Goal: Transaction & Acquisition: Purchase product/service

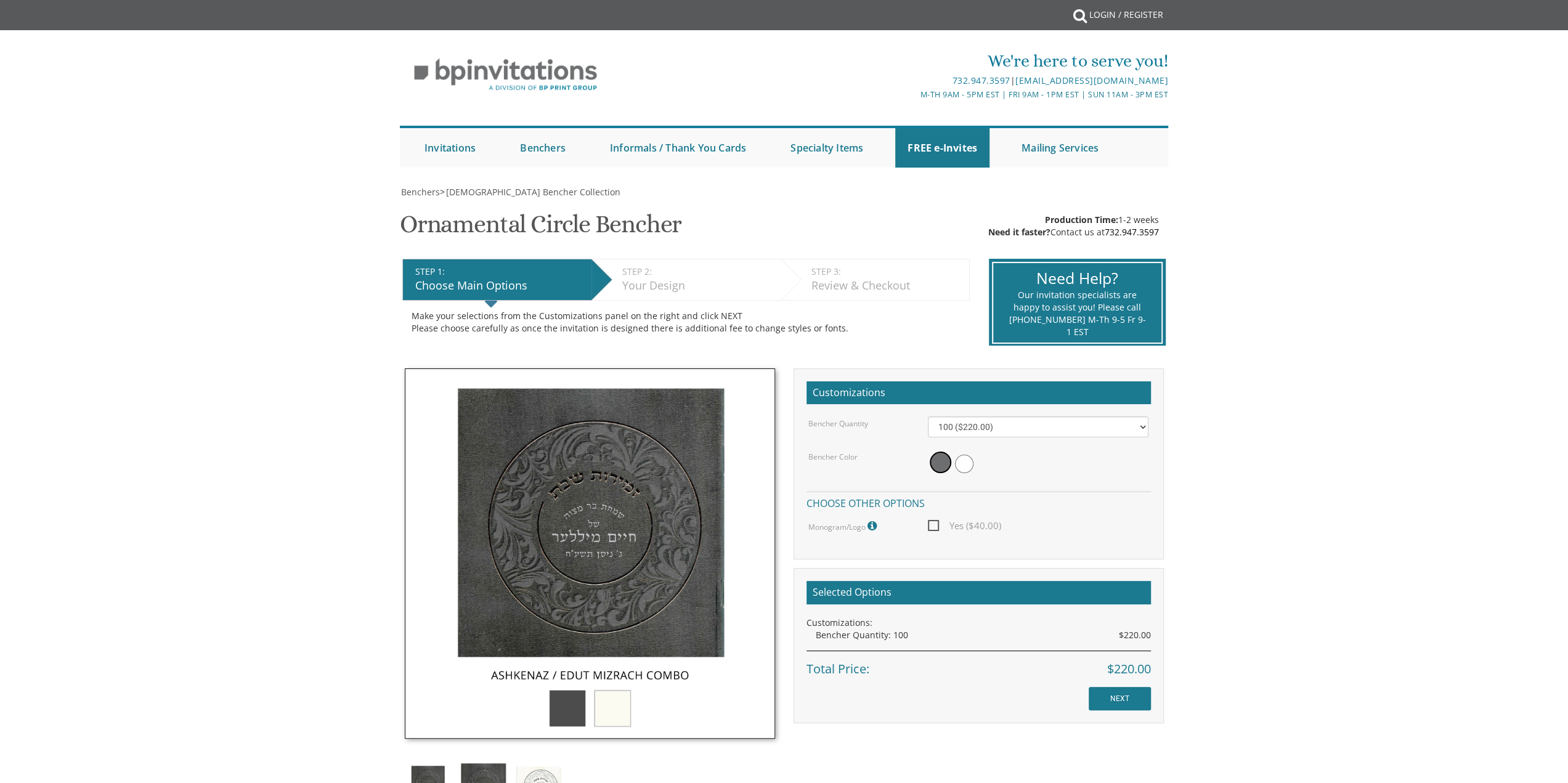
click at [942, 528] on span "Yes ($40.00)" at bounding box center [964, 525] width 73 height 15
click at [936, 528] on input "Yes ($40.00)" at bounding box center [931, 525] width 8 height 8
checkbox input "true"
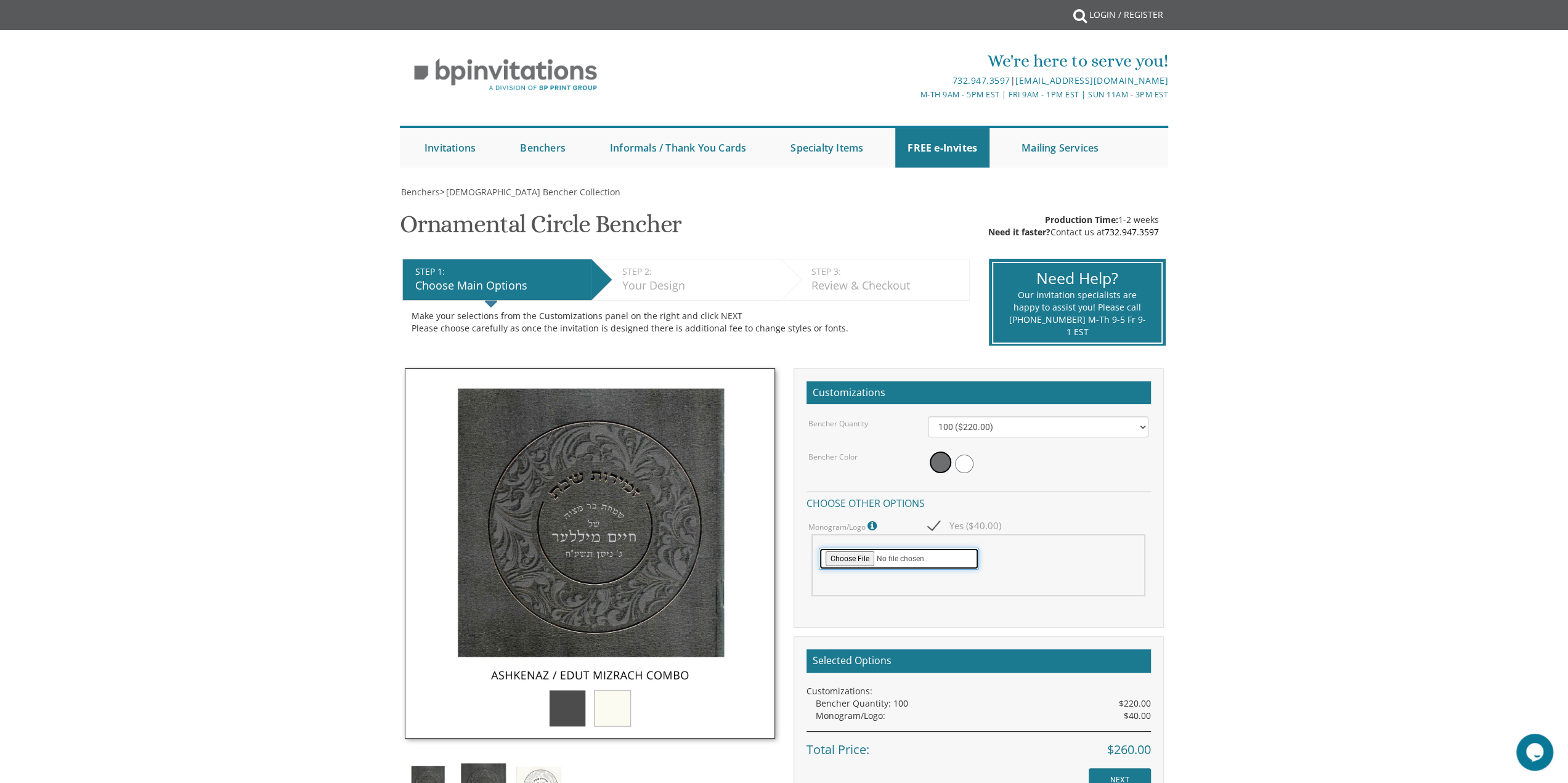
click at [849, 558] on input "file" at bounding box center [899, 559] width 160 height 22
click at [868, 522] on icon at bounding box center [873, 526] width 12 height 11
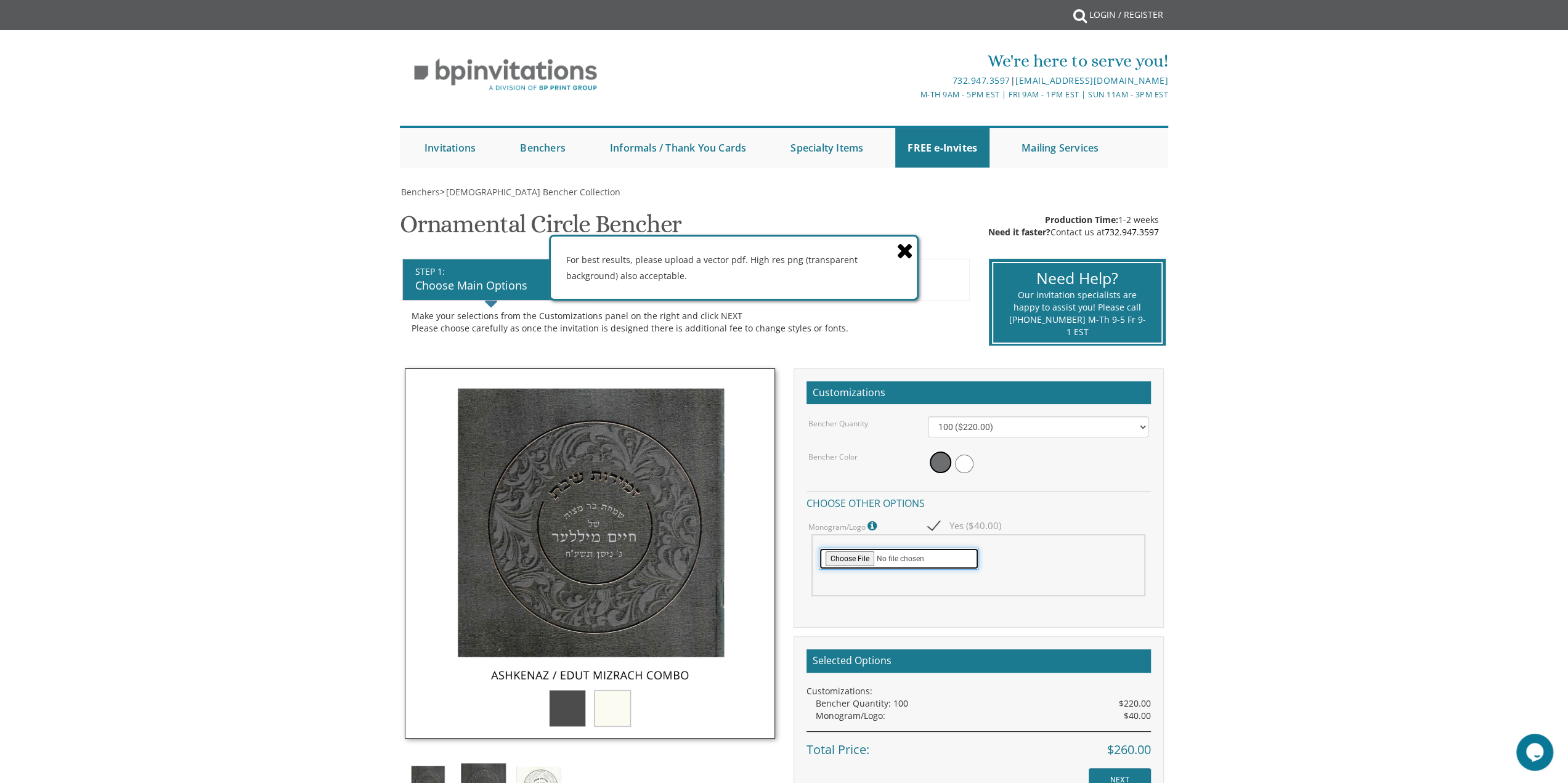
click at [860, 556] on input "file" at bounding box center [899, 559] width 160 height 22
click at [860, 559] on input "file" at bounding box center [899, 559] width 160 height 22
type input "C:\fakepath\yitzy.pdf"
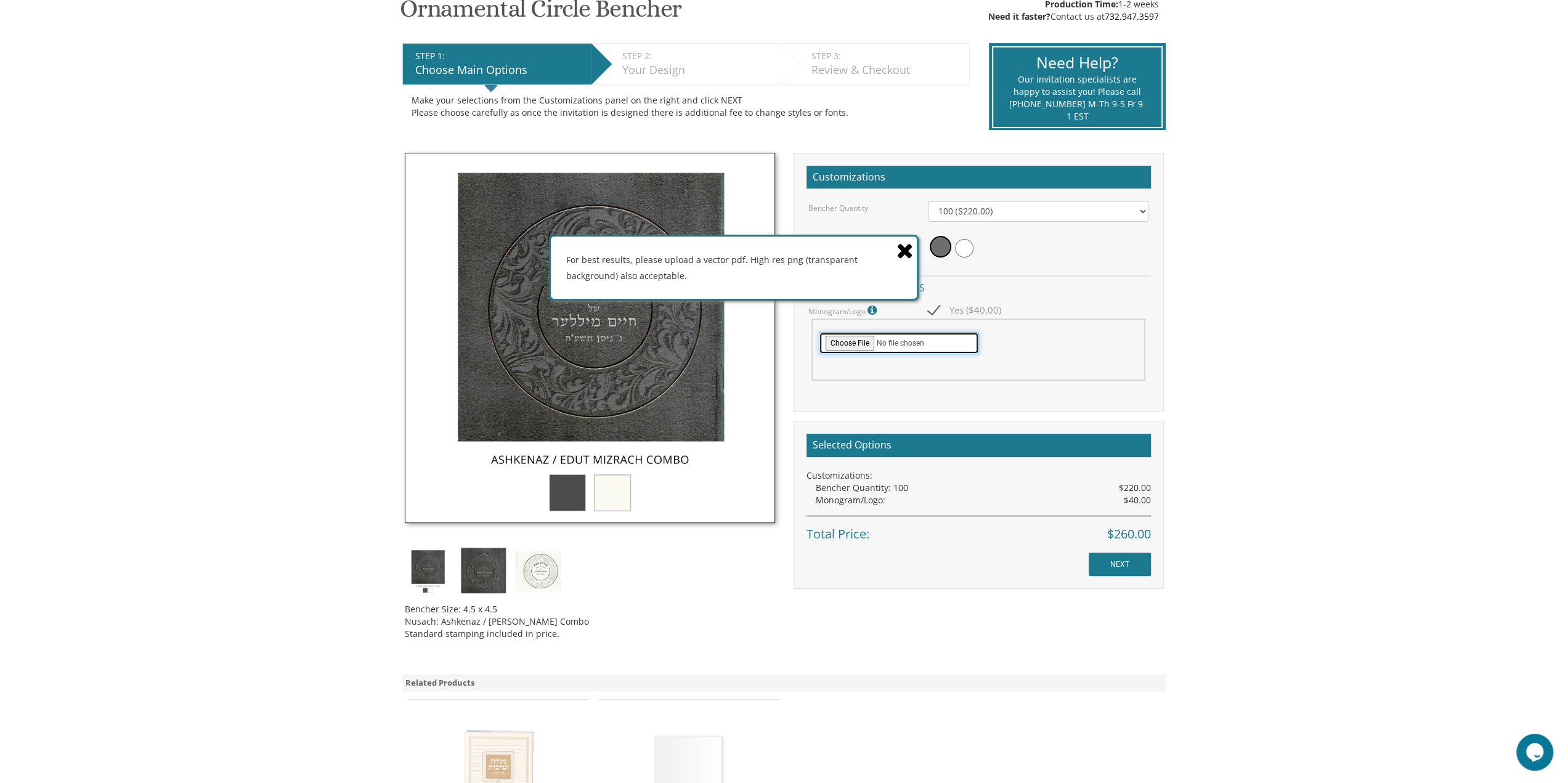
scroll to position [247, 0]
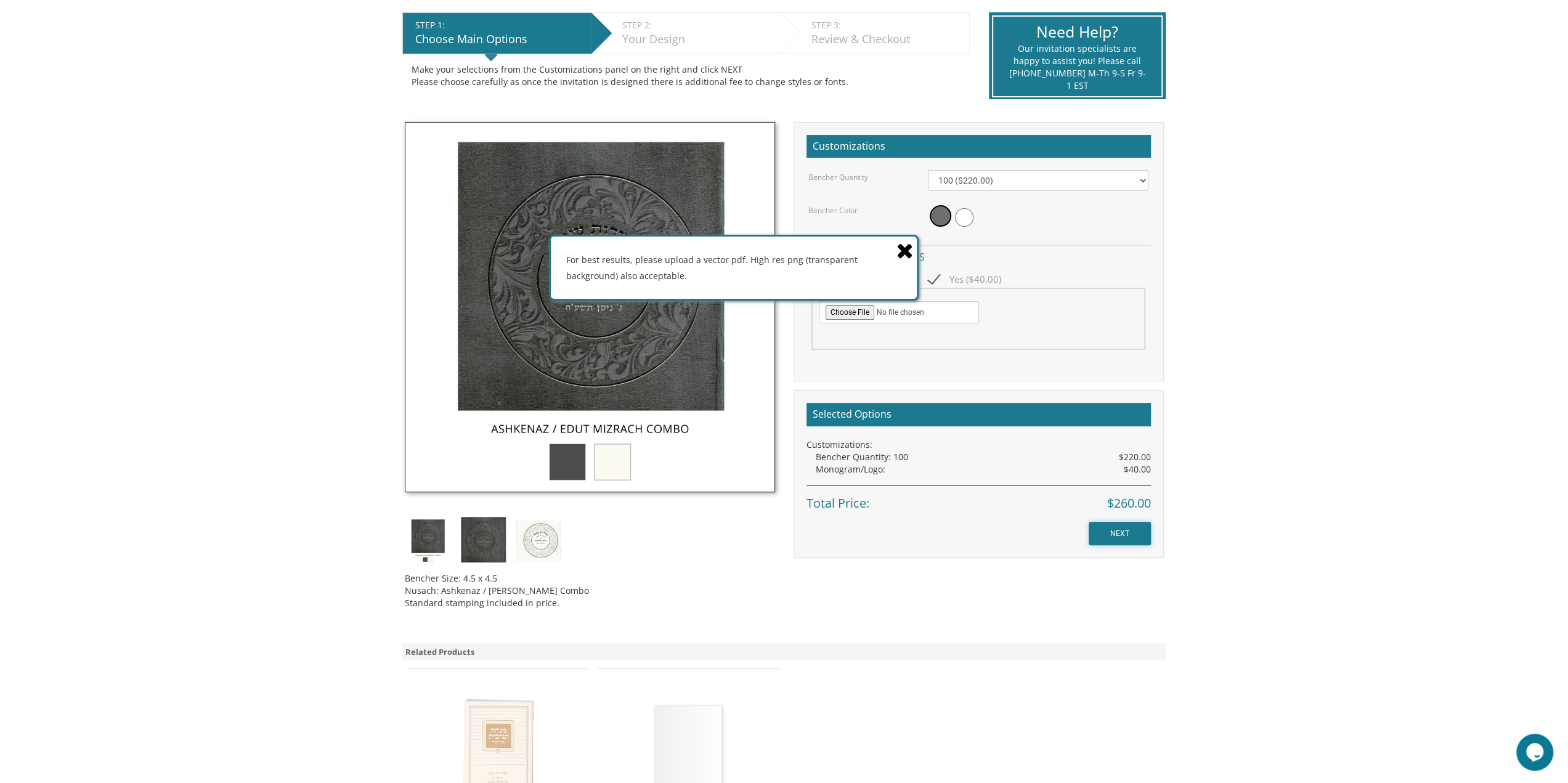
click at [1111, 533] on input "NEXT" at bounding box center [1120, 533] width 62 height 23
click at [907, 247] on icon at bounding box center [905, 250] width 17 height 22
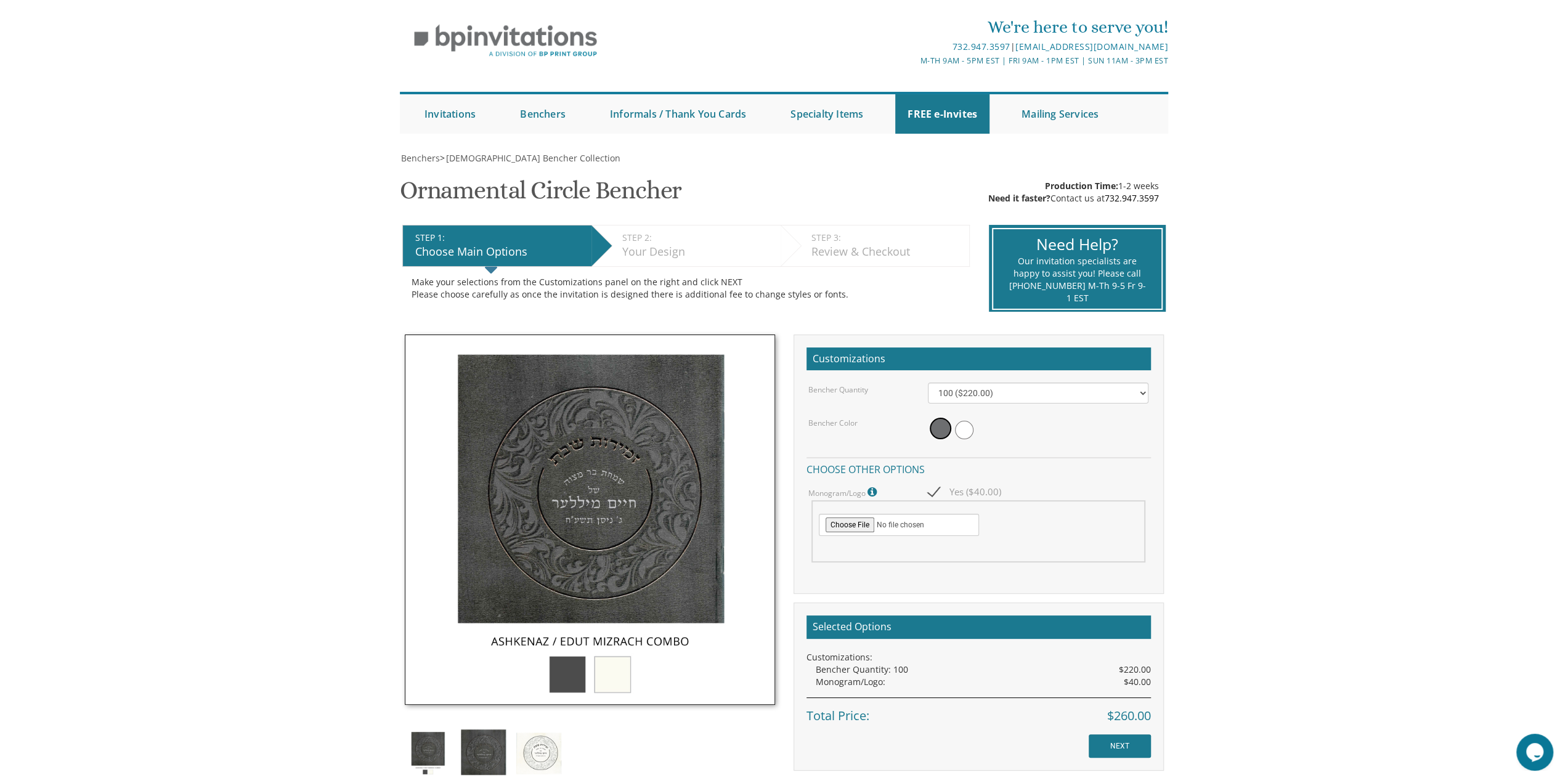
scroll to position [62, 0]
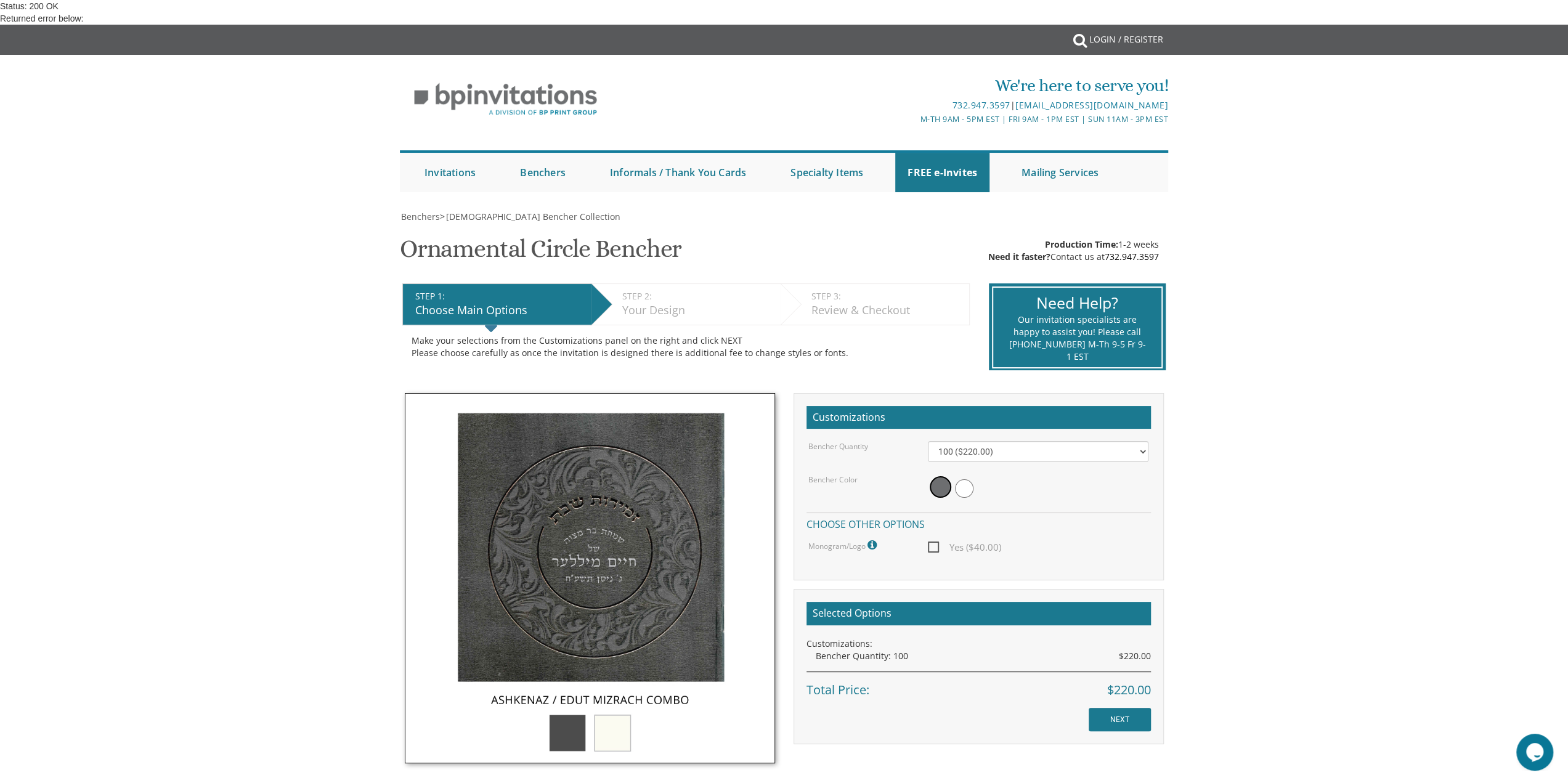
click at [946, 551] on span "Yes ($40.00)" at bounding box center [964, 547] width 73 height 15
click at [936, 550] on input "Yes ($40.00)" at bounding box center [931, 546] width 8 height 8
checkbox input "true"
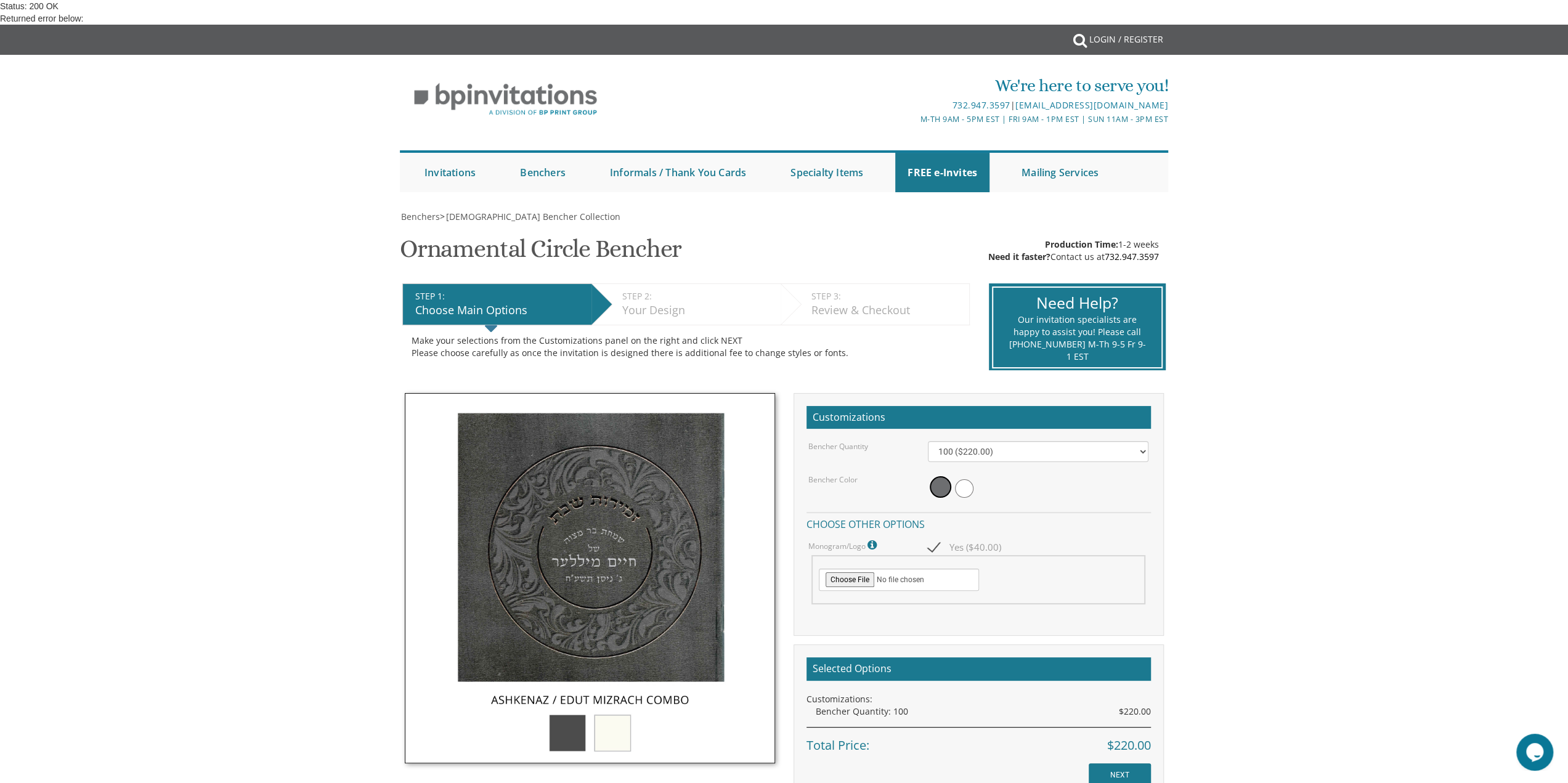
scroll to position [62, 0]
click at [1116, 776] on input "NEXT" at bounding box center [1120, 787] width 62 height 23
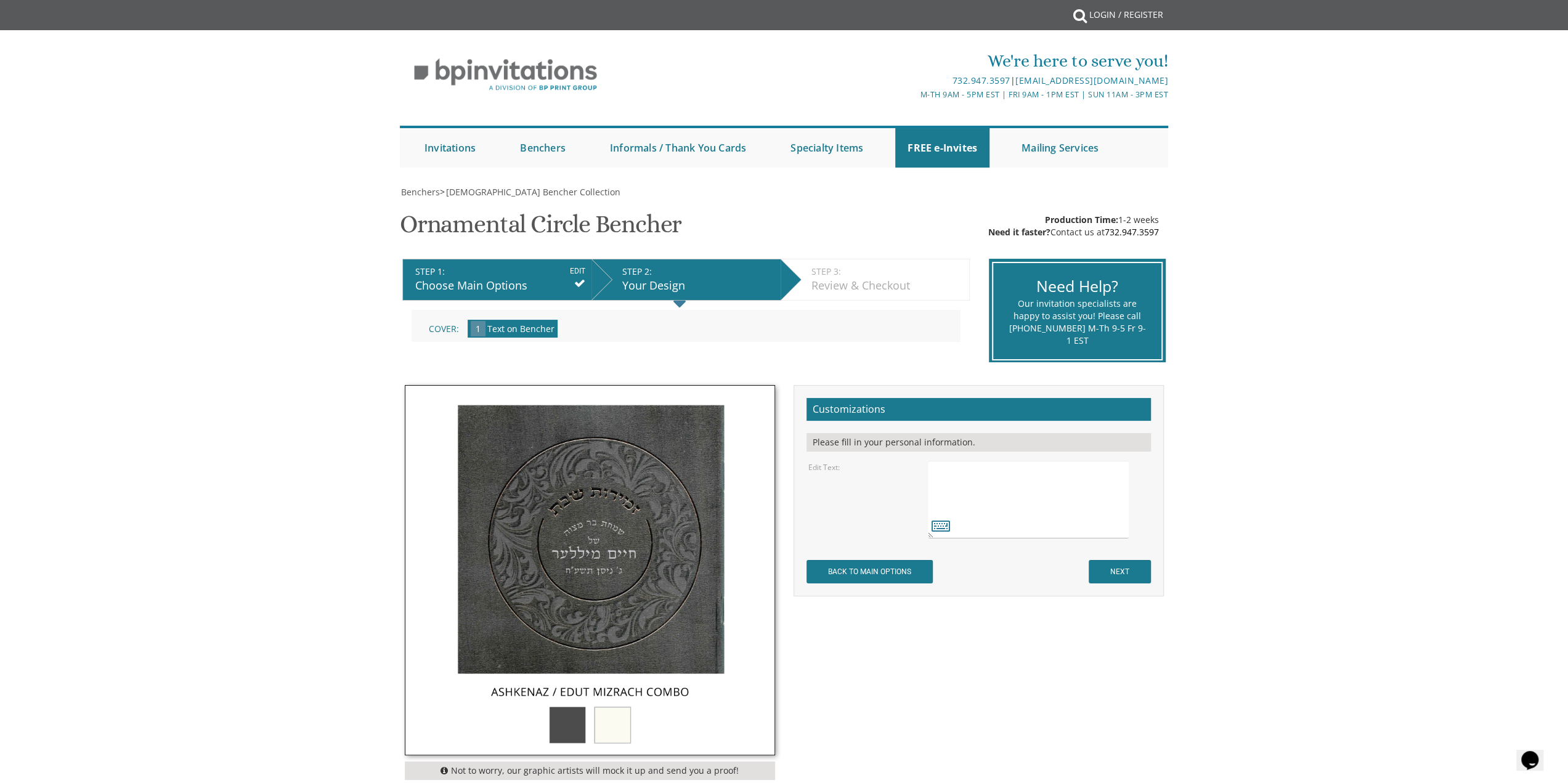
click at [983, 492] on textarea at bounding box center [1027, 499] width 200 height 77
drag, startPoint x: 1036, startPoint y: 525, endPoint x: 1053, endPoint y: 565, distance: 43.5
click at [1053, 565] on form "Customizations Please fill in your personal information. Edit Text: BACK TO MAI…" at bounding box center [979, 491] width 344 height 186
click at [1040, 485] on textarea at bounding box center [1027, 499] width 200 height 77
drag, startPoint x: 1090, startPoint y: 481, endPoint x: 1103, endPoint y: 533, distance: 53.6
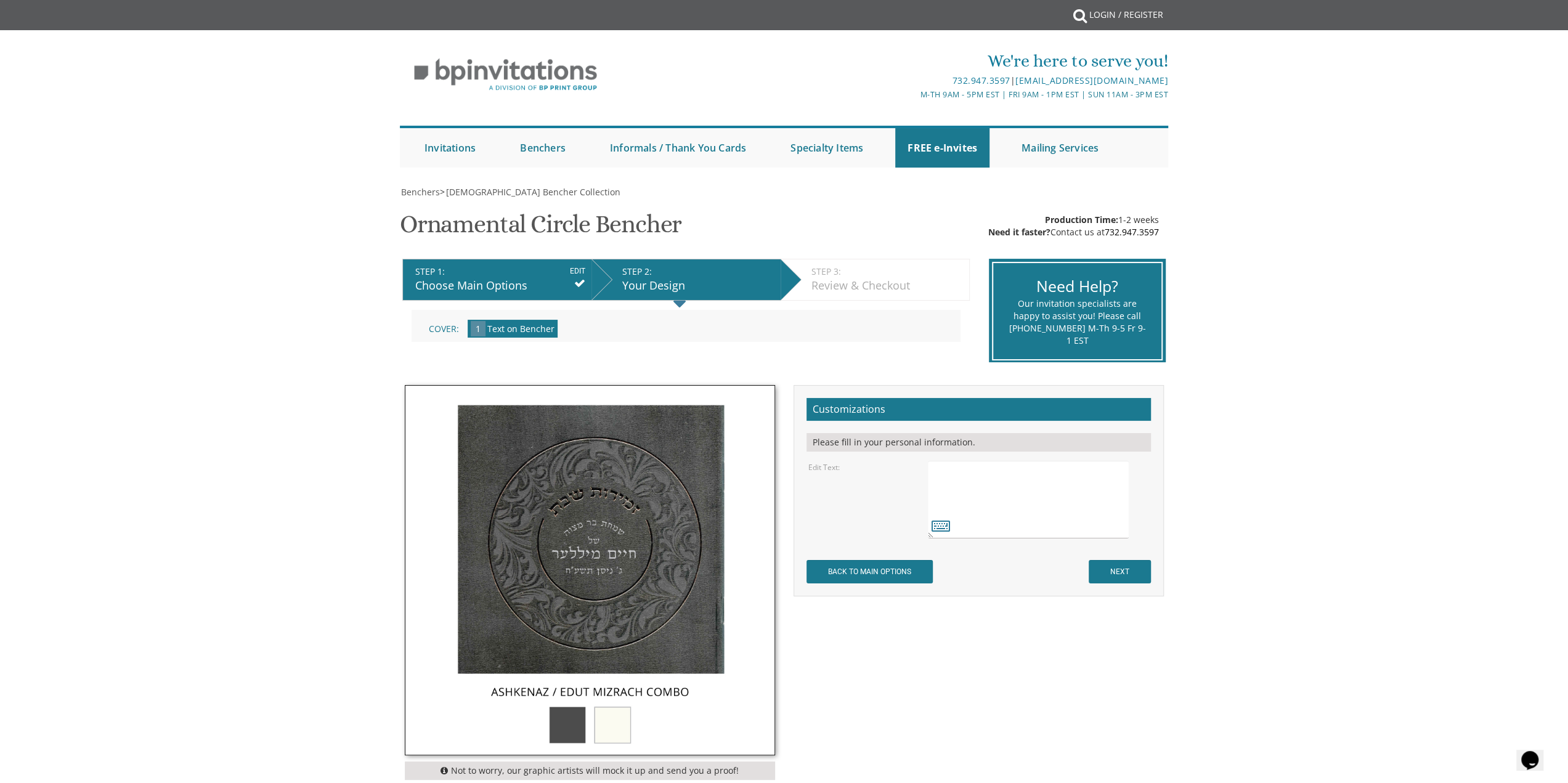
click at [1103, 533] on textarea at bounding box center [1027, 499] width 200 height 77
click at [1111, 534] on textarea at bounding box center [1027, 499] width 200 height 77
click at [934, 483] on textarea at bounding box center [1027, 499] width 200 height 77
click at [939, 518] on icon at bounding box center [941, 525] width 19 height 17
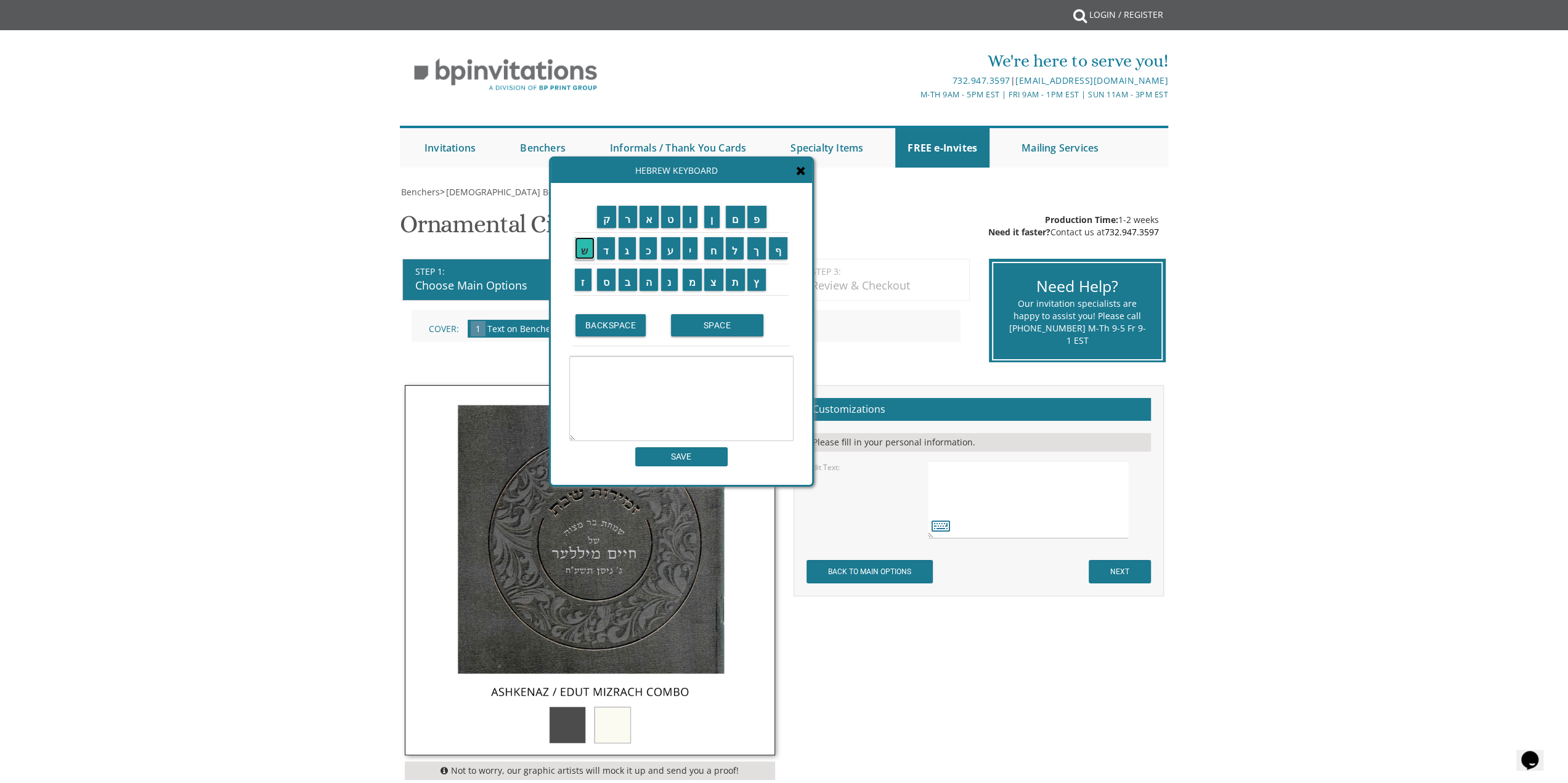
click at [578, 247] on input "ש" at bounding box center [584, 248] width 20 height 22
click at [716, 251] on input "ח" at bounding box center [713, 248] width 19 height 22
click at [632, 322] on input "BACKSPACE" at bounding box center [611, 325] width 71 height 22
click at [691, 281] on input "מ" at bounding box center [692, 279] width 20 height 22
click at [719, 248] on input "ח" at bounding box center [713, 248] width 19 height 22
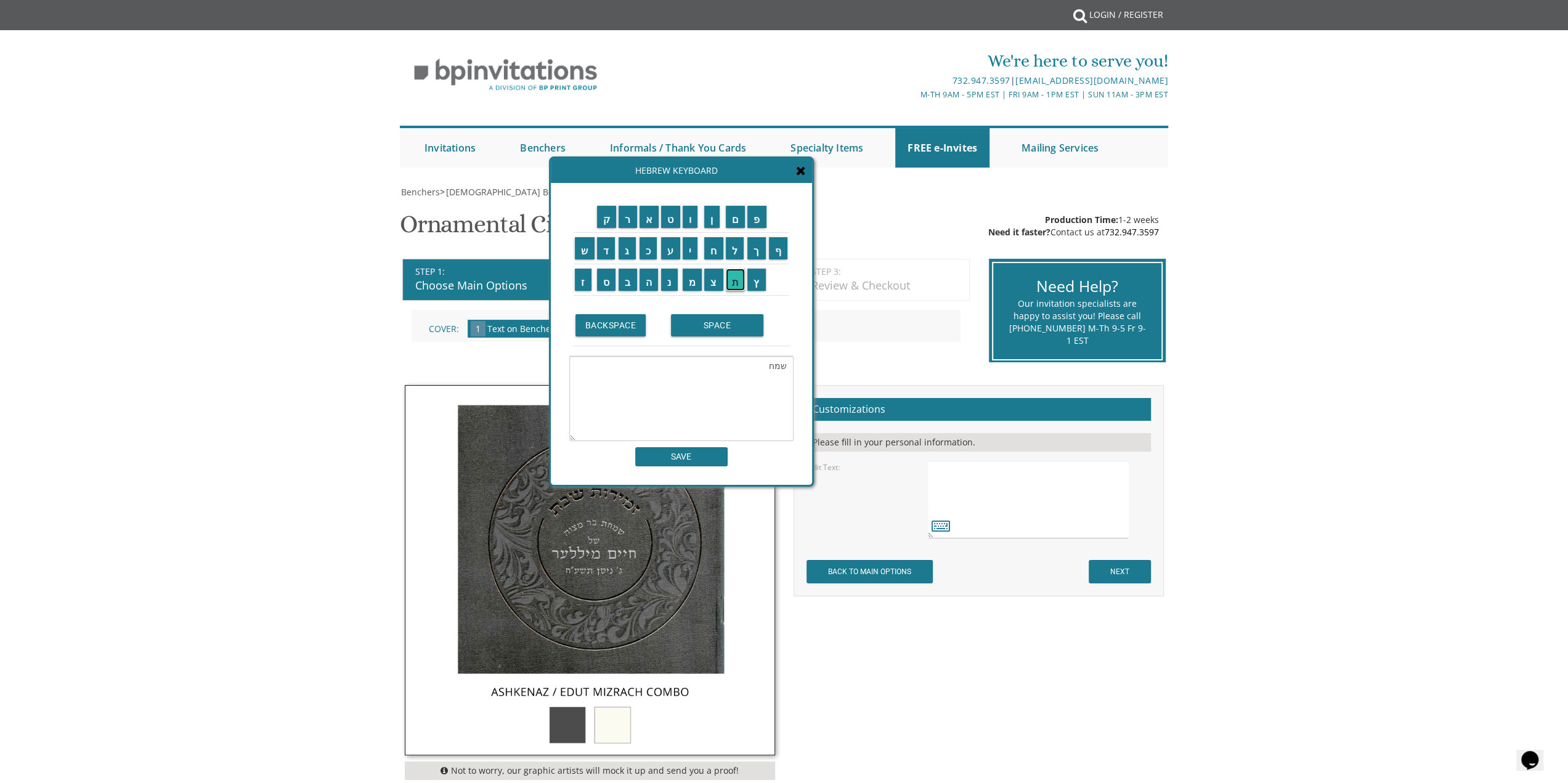
click at [732, 280] on input "ת" at bounding box center [735, 279] width 20 height 22
click at [629, 276] on input "ב" at bounding box center [628, 279] width 19 height 22
click at [631, 222] on input "ר" at bounding box center [628, 216] width 19 height 22
click at [695, 285] on input "מ" at bounding box center [692, 279] width 20 height 22
click at [712, 282] on input "צ" at bounding box center [713, 279] width 19 height 22
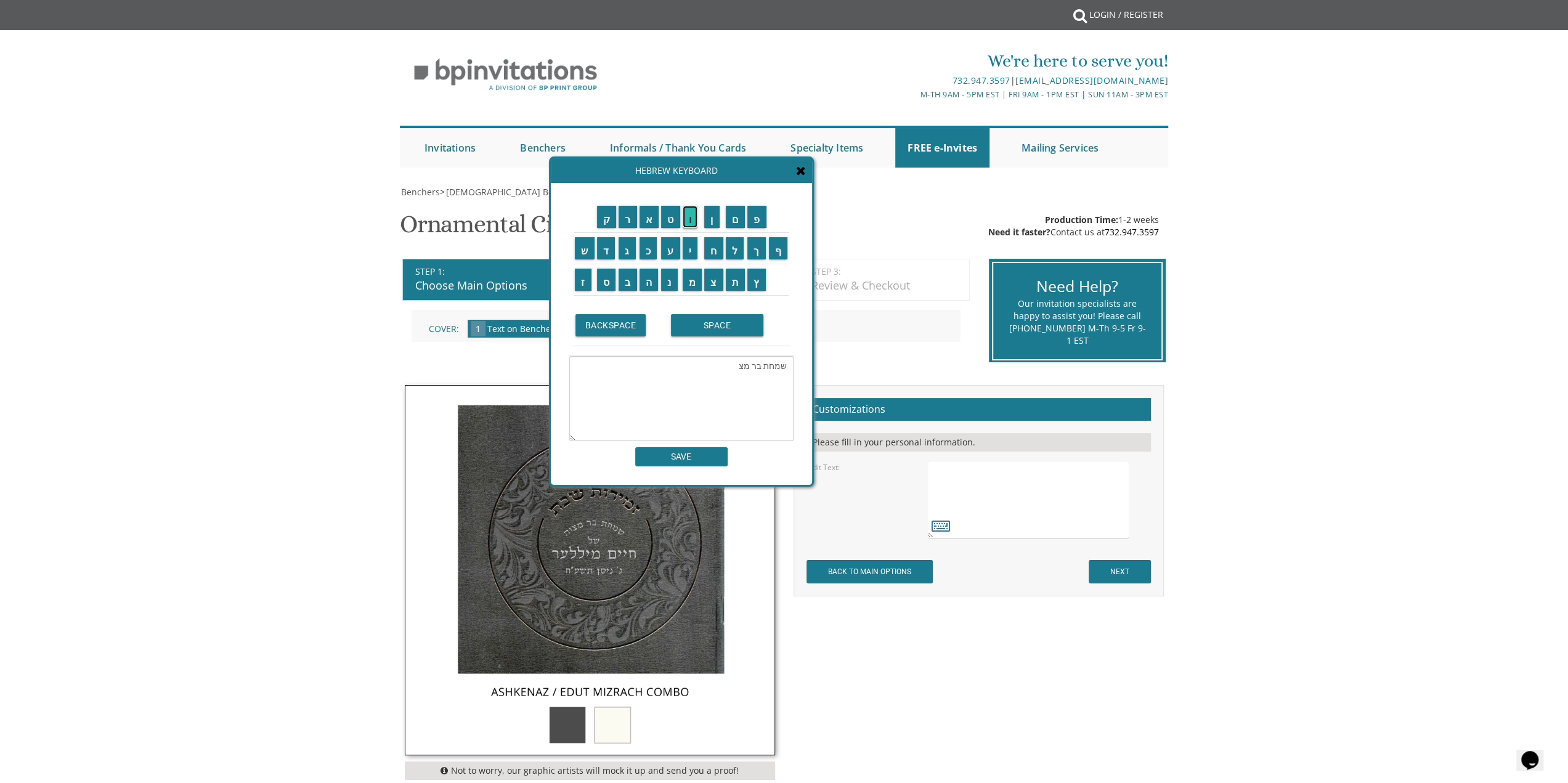
click at [690, 224] on input "ו" at bounding box center [690, 216] width 15 height 22
click at [641, 283] on input "ה" at bounding box center [649, 279] width 19 height 22
click at [580, 250] on input "ש" at bounding box center [584, 248] width 20 height 22
click at [736, 257] on input "ל" at bounding box center [735, 248] width 19 height 22
click at [691, 245] on input "י" at bounding box center [690, 248] width 15 height 22
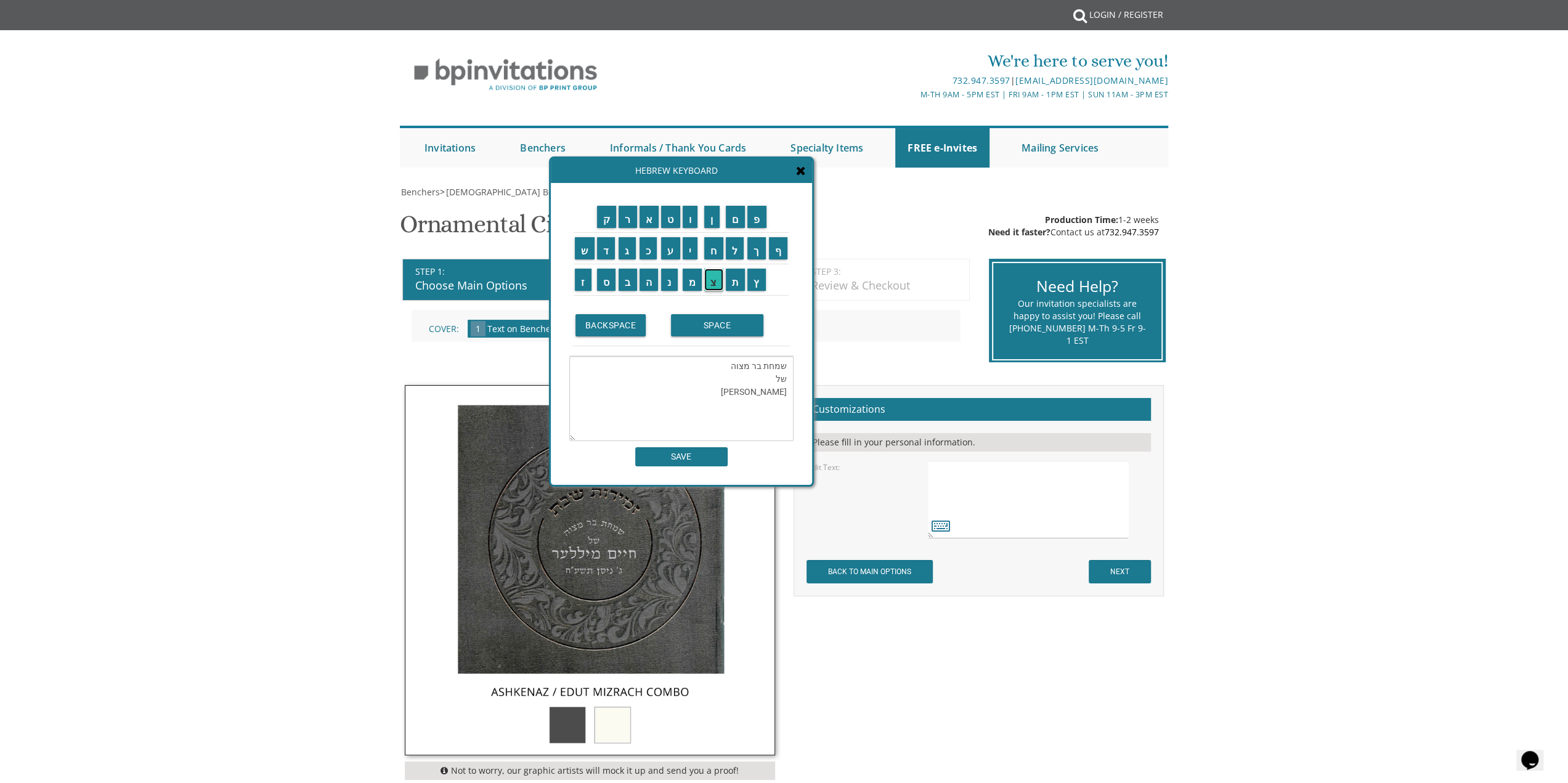
click at [710, 285] on input "צ" at bounding box center [713, 279] width 19 height 22
click at [711, 253] on input "ח" at bounding box center [713, 248] width 19 height 22
click at [602, 222] on input "ק" at bounding box center [606, 216] width 20 height 22
click at [648, 219] on input "א" at bounding box center [649, 216] width 20 height 22
click at [622, 276] on input "ב" at bounding box center [628, 279] width 19 height 22
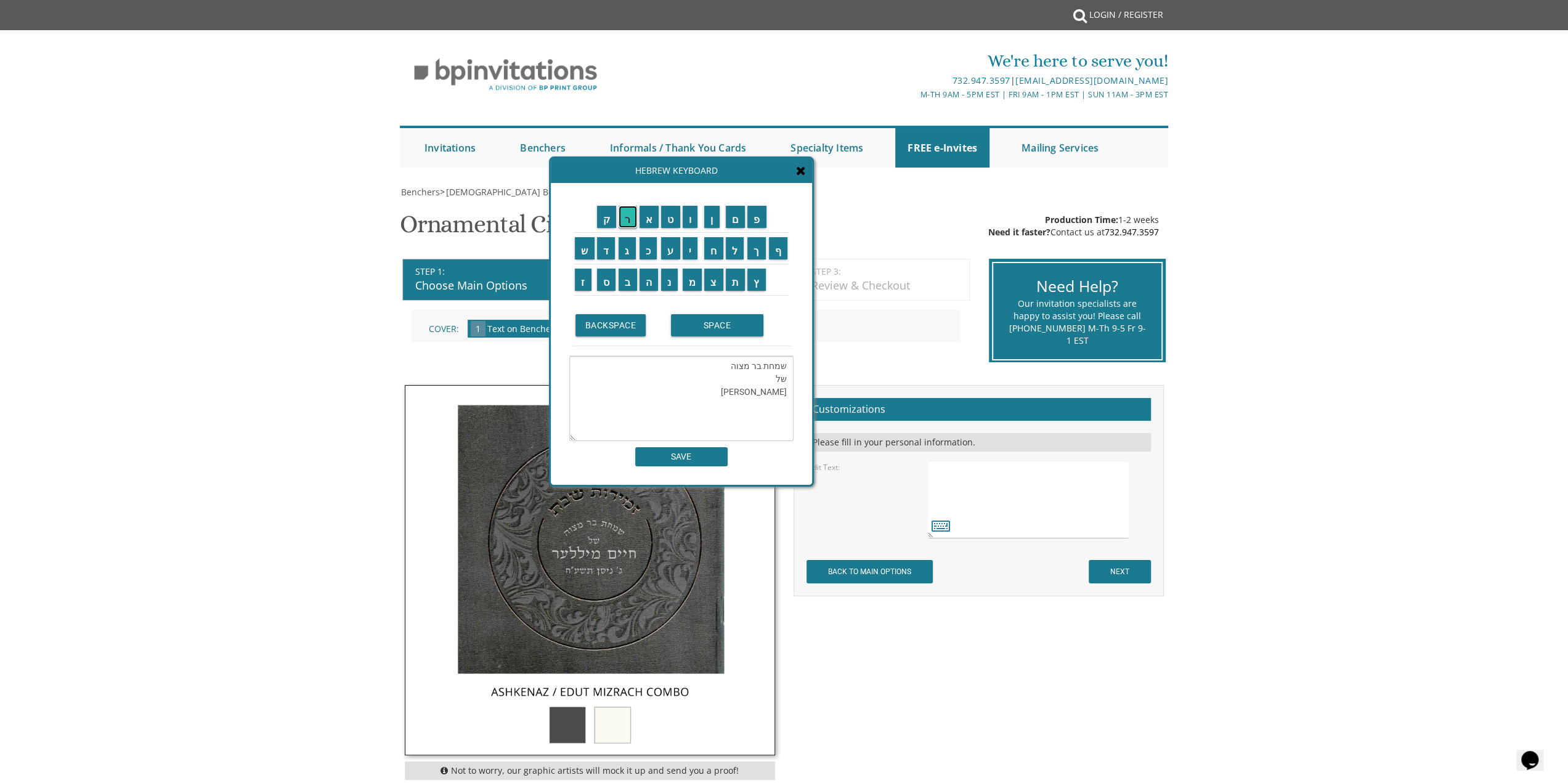
click at [629, 227] on input "ר" at bounding box center [628, 216] width 19 height 22
click at [652, 284] on input "ה" at bounding box center [649, 279] width 19 height 22
click at [737, 227] on input "ם" at bounding box center [735, 216] width 20 height 22
click at [645, 246] on input "כ" at bounding box center [648, 248] width 18 height 22
click at [606, 242] on input "ד" at bounding box center [606, 248] width 19 height 22
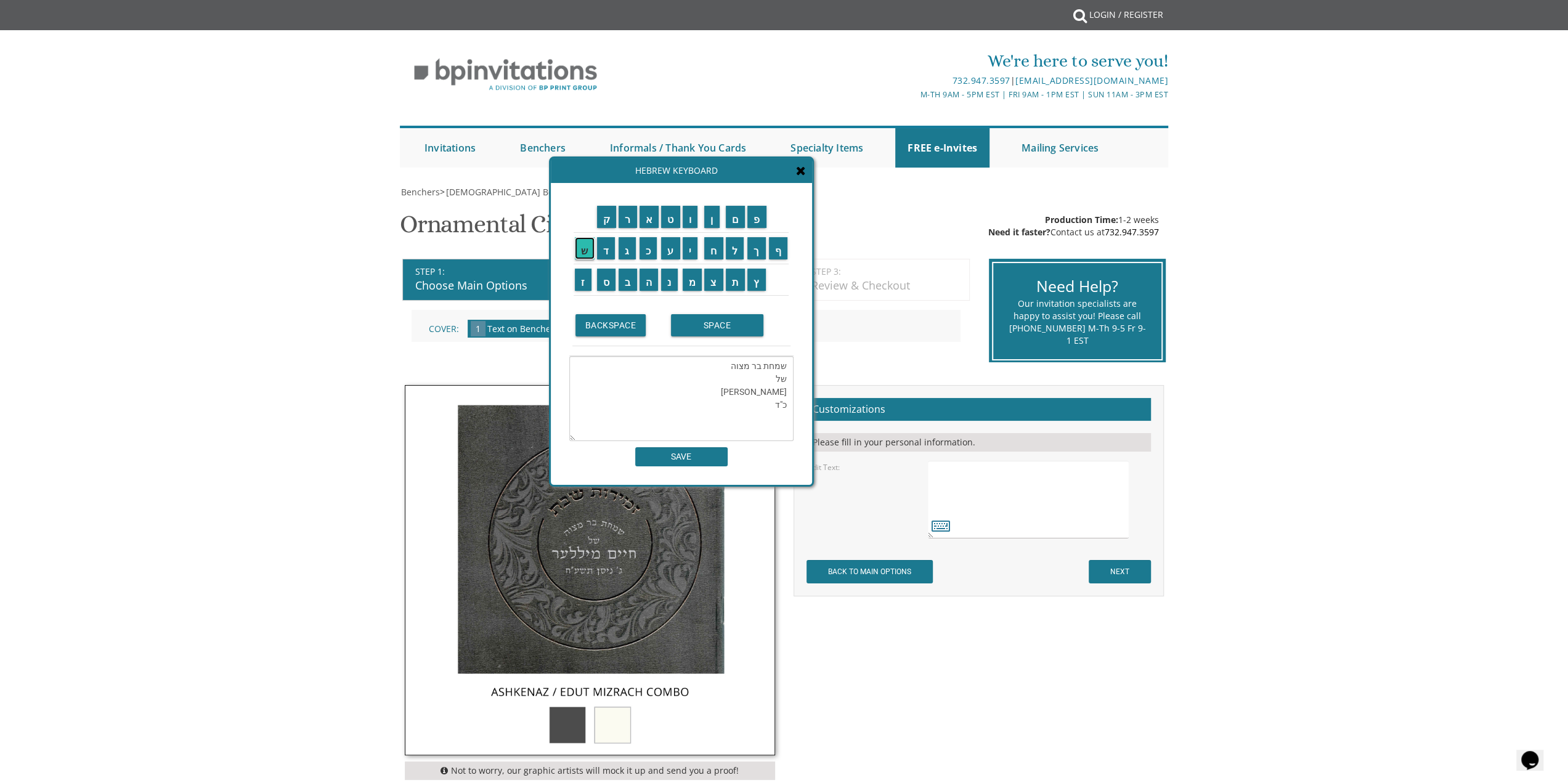
click at [583, 245] on input "ש" at bounding box center [584, 248] width 20 height 22
click at [694, 216] on input "ו" at bounding box center [690, 216] width 15 height 22
click at [712, 217] on input "ן" at bounding box center [711, 216] width 15 height 22
click at [768, 406] on textarea "שמחת בר מצוה של יצחק אברהם כ"ד שון" at bounding box center [682, 399] width 224 height 85
click at [770, 405] on textarea "שמחת בר מצוה של יצחק אברהם כ"ד שון" at bounding box center [682, 399] width 224 height 85
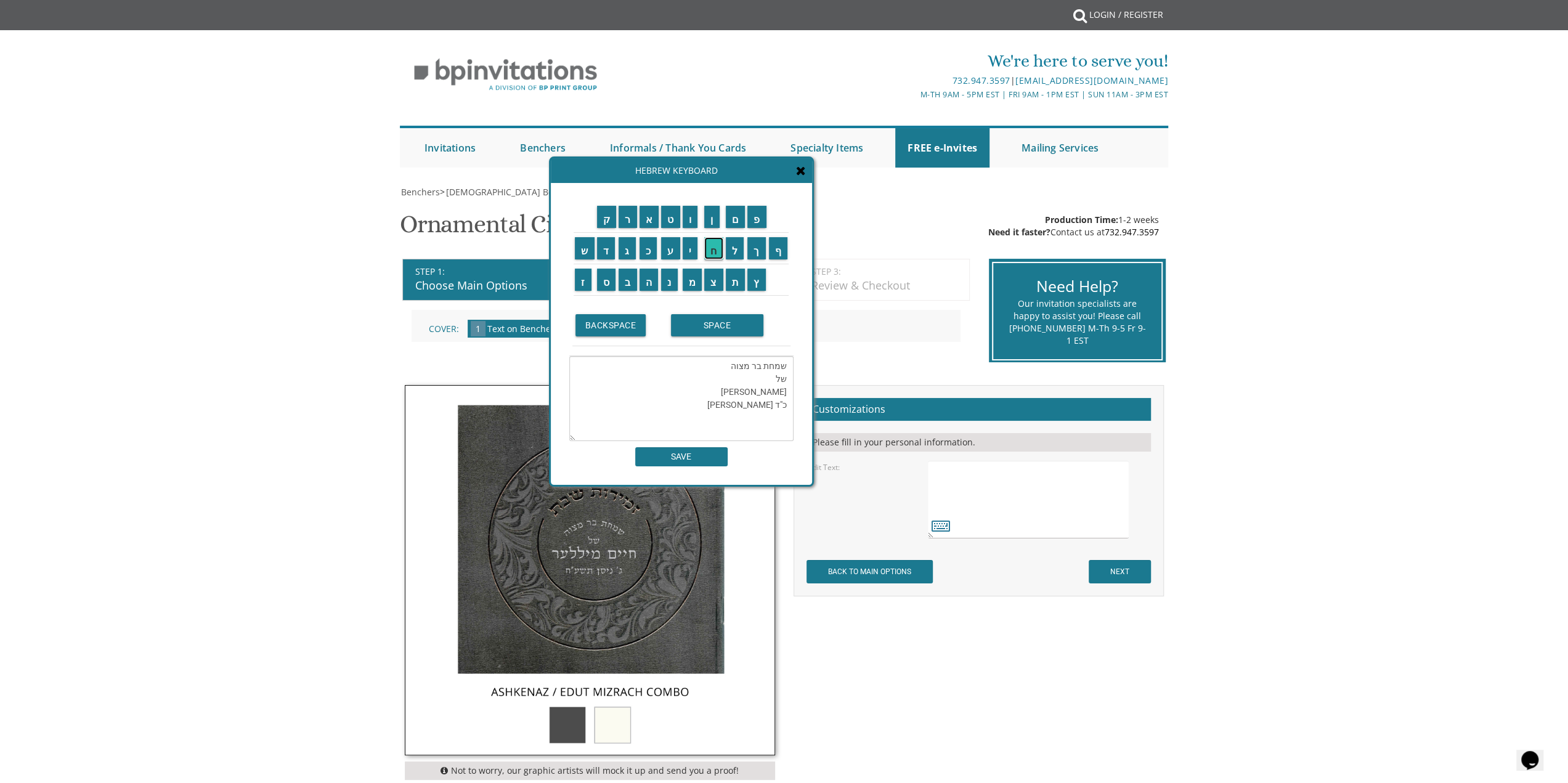
click at [711, 258] on input "ח" at bounding box center [713, 248] width 19 height 22
click at [732, 408] on textarea "שמחת בר מצוה של יצחק אברהם כ"ד חשון" at bounding box center [682, 399] width 224 height 85
click at [734, 280] on input "ת" at bounding box center [735, 279] width 20 height 22
click at [581, 247] on input "ש" at bounding box center [584, 248] width 20 height 22
click at [759, 213] on input "פ" at bounding box center [757, 216] width 19 height 22
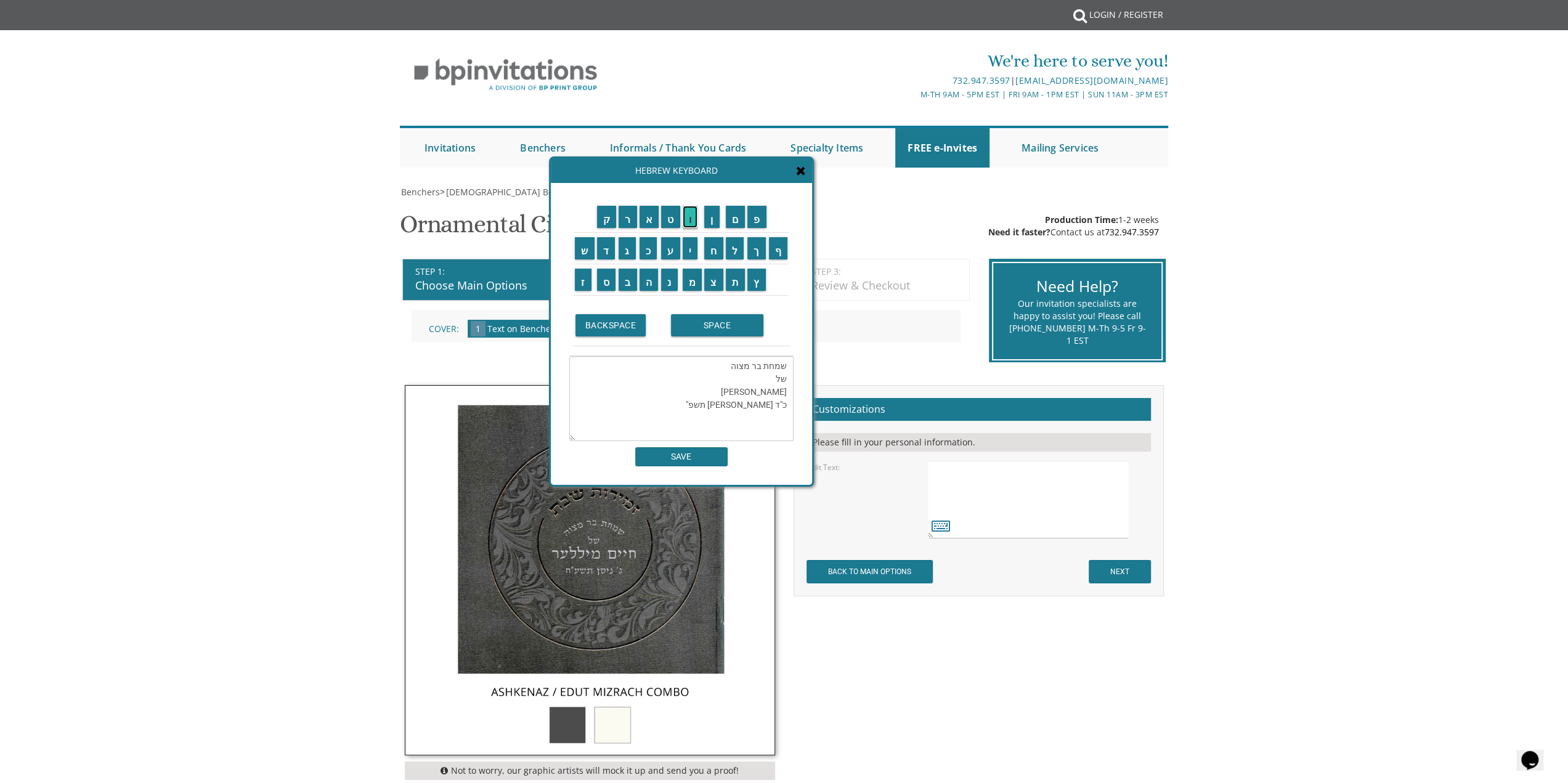
click at [688, 224] on input "ו" at bounding box center [690, 216] width 15 height 22
type textarea "שמחת בר מצוה של יצחק אברהם כ"ד חשון תשפ"ו"
click at [712, 457] on input "SAVE" at bounding box center [682, 457] width 93 height 19
type textarea "שמחת בר מצוה של יצחק אברהם כ"ד חשון תשפ"ו"
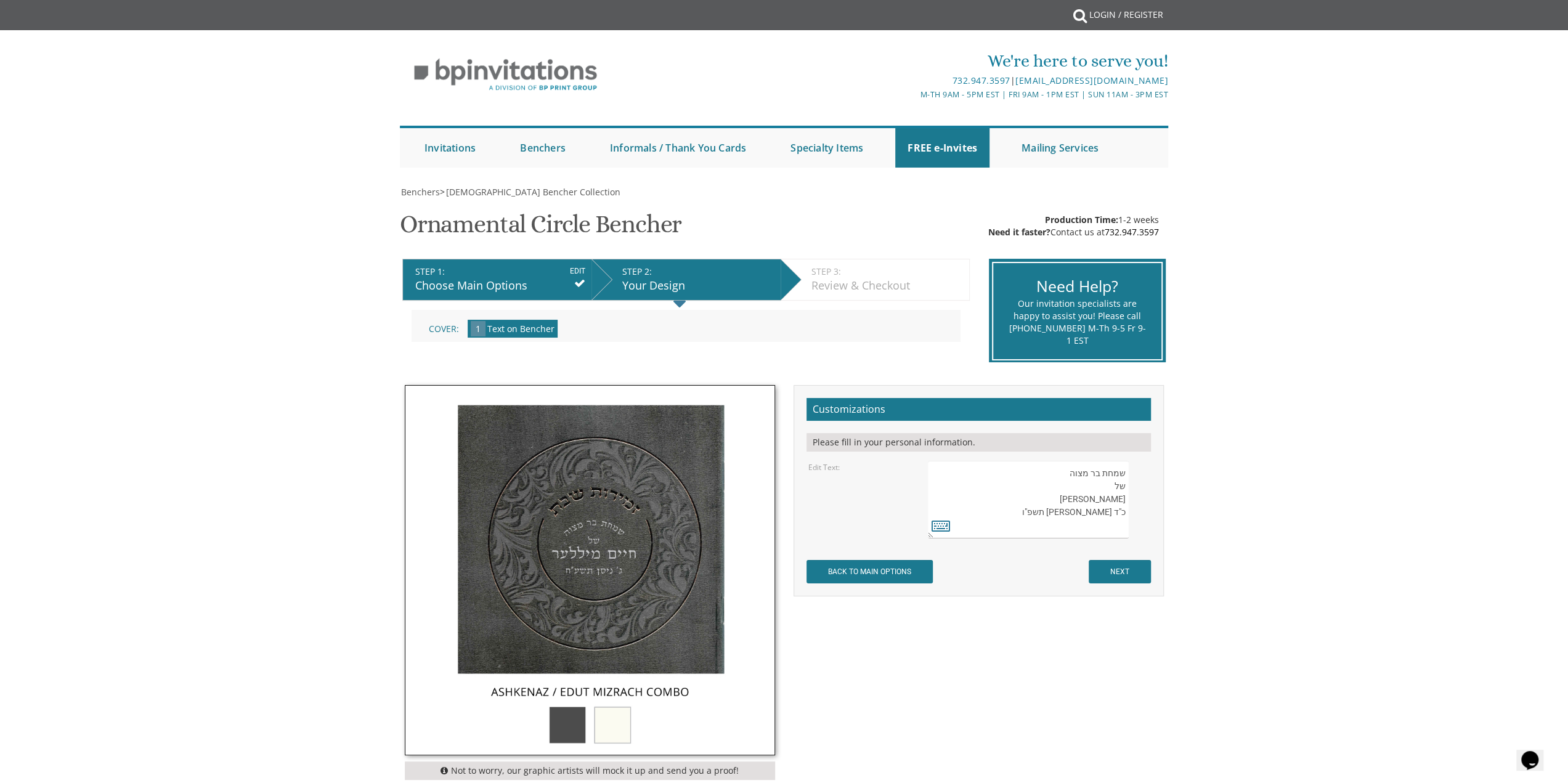
click at [1322, 551] on body "My Cart {{shoppingcart.totalQuantityDisplay}} Total: {{shoppingcart.subtotal}} …" at bounding box center [784, 648] width 1568 height 1296
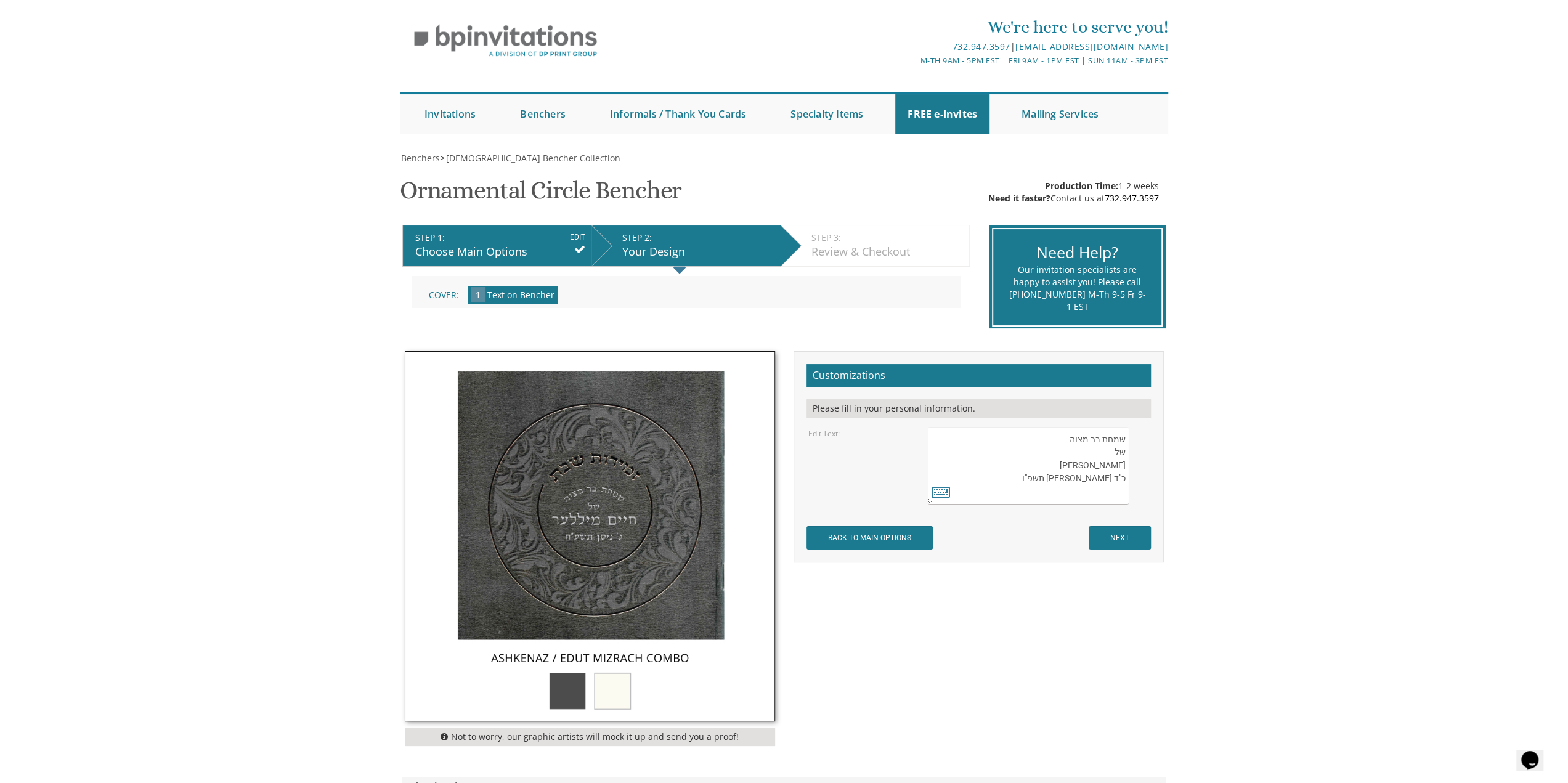
scroll to position [62, 0]
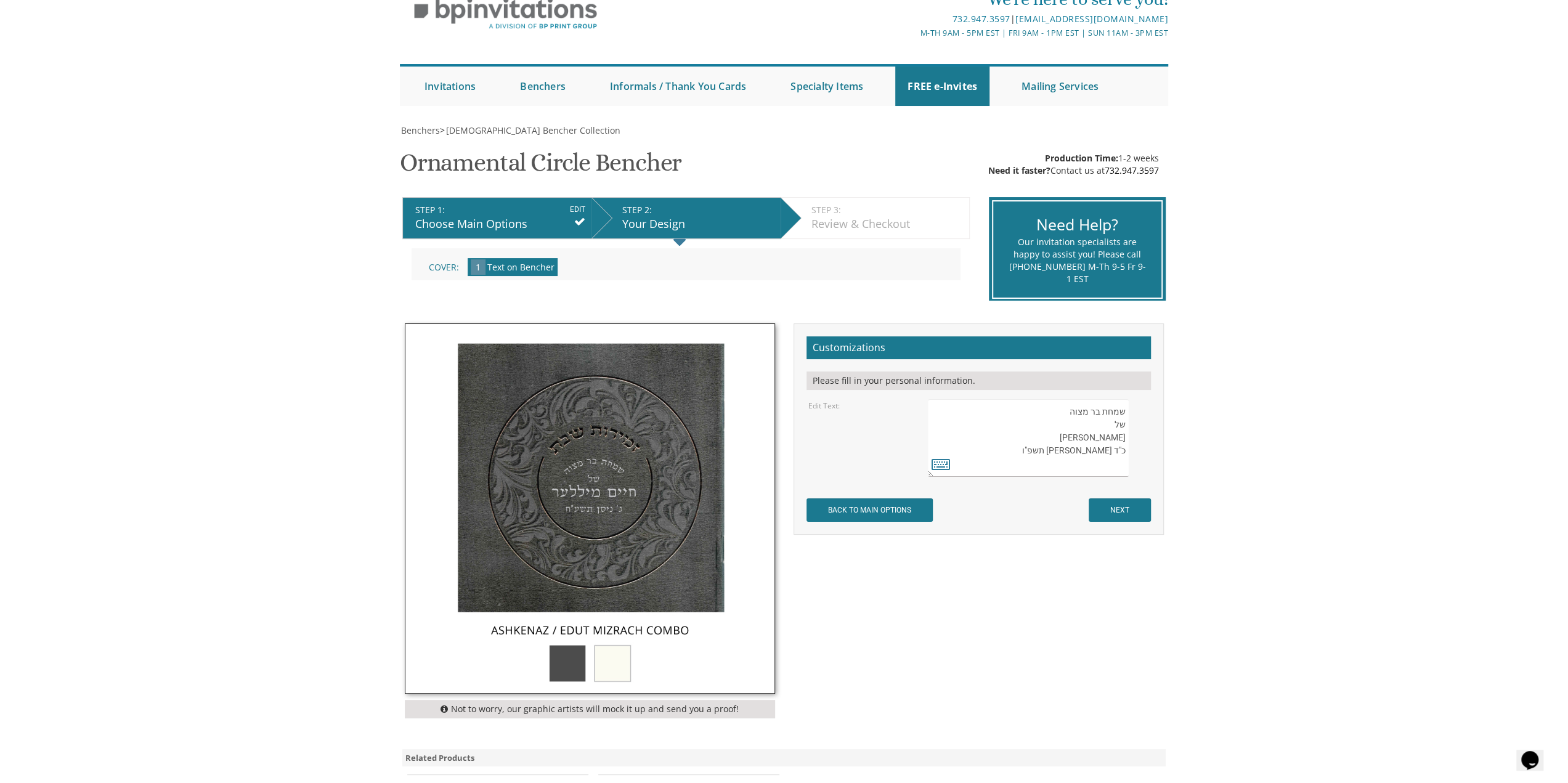
click at [1111, 459] on textarea at bounding box center [1027, 438] width 200 height 77
click at [1081, 468] on textarea at bounding box center [1027, 438] width 200 height 77
click at [1113, 504] on input "NEXT" at bounding box center [1120, 510] width 62 height 23
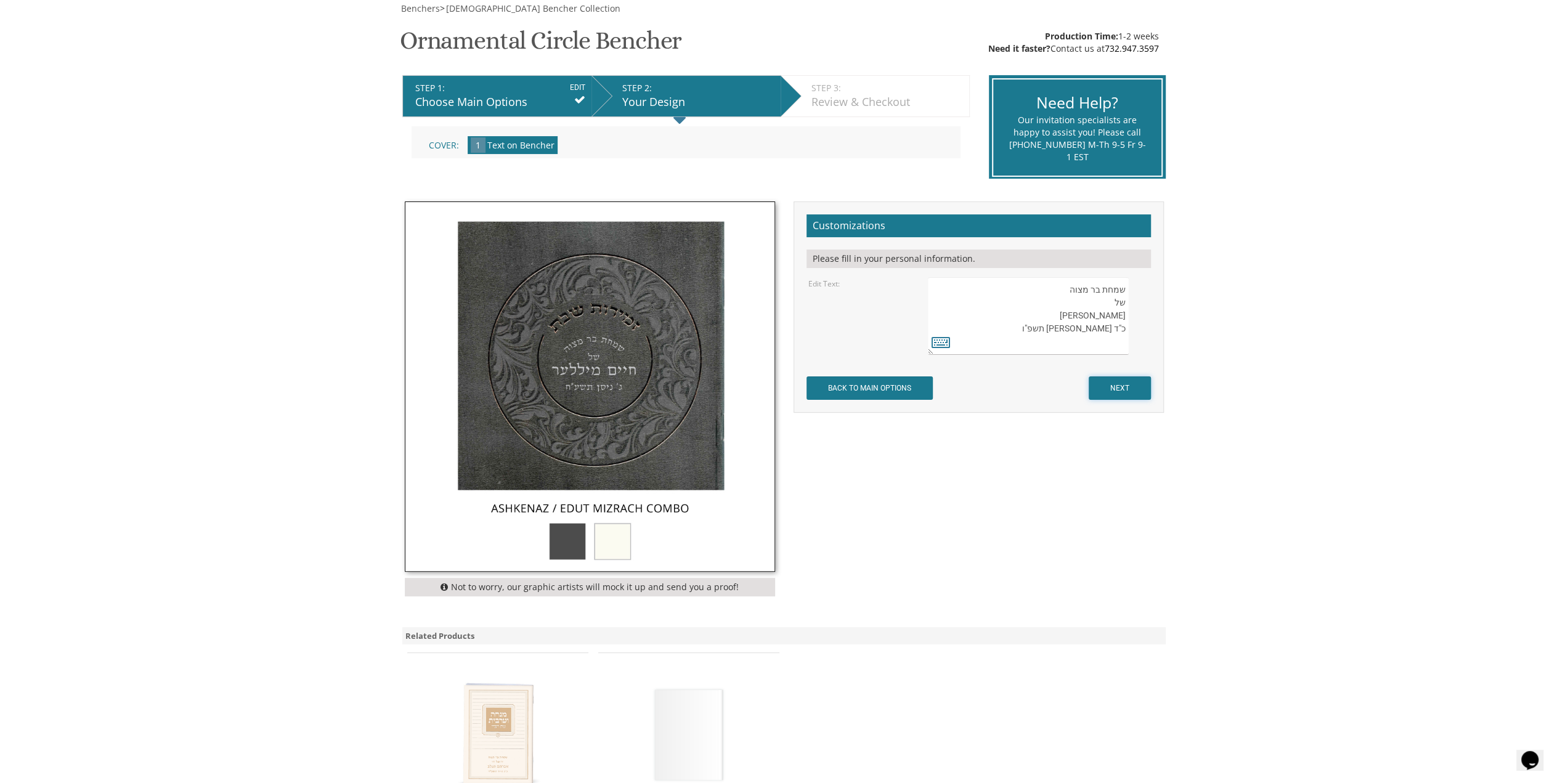
scroll to position [185, 0]
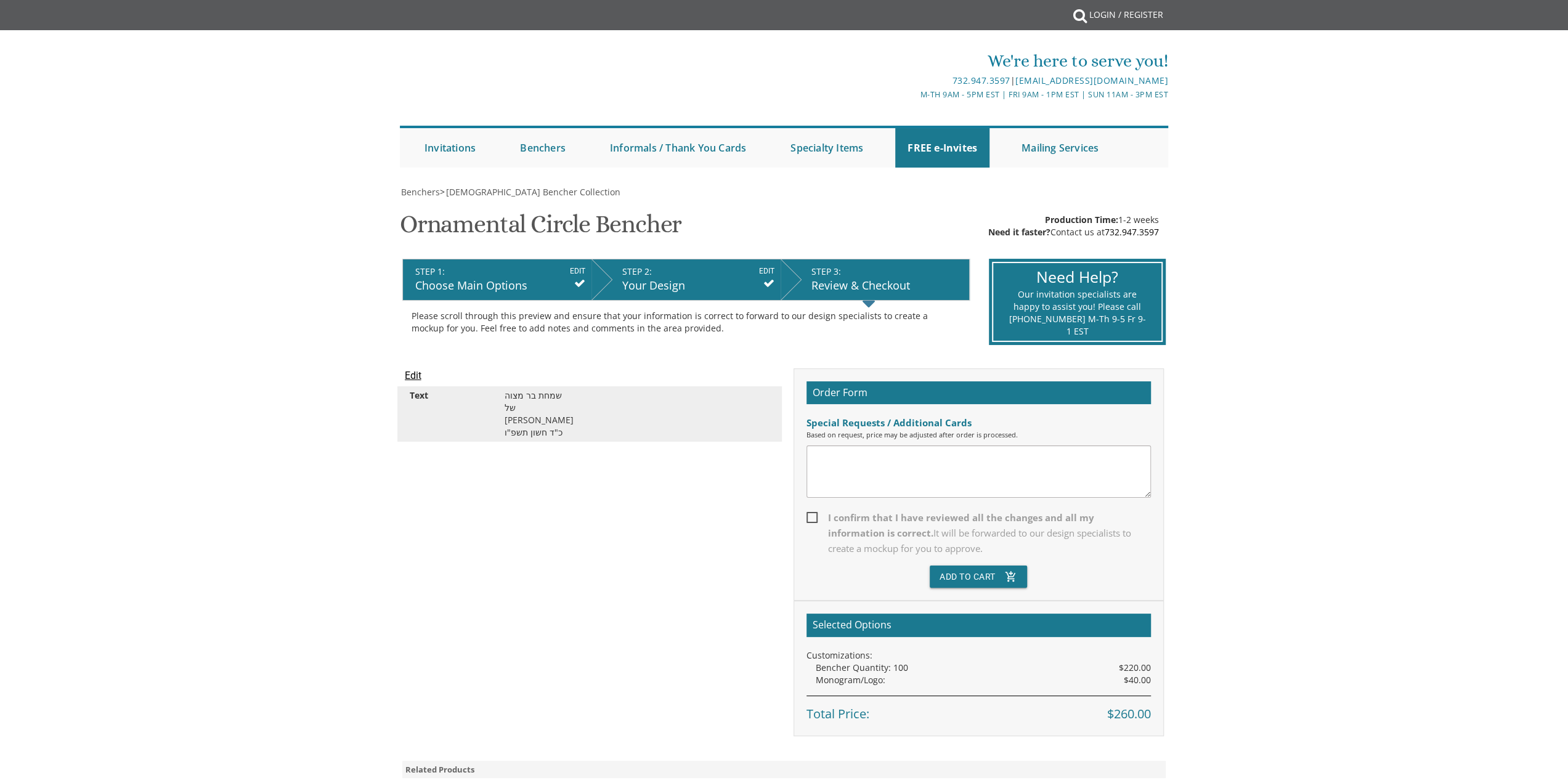
click at [928, 473] on textarea at bounding box center [979, 472] width 344 height 52
drag, startPoint x: 928, startPoint y: 473, endPoint x: 928, endPoint y: 486, distance: 13.0
click at [928, 486] on textarea at bounding box center [979, 472] width 344 height 52
type textarea "e"
type textarea "w"
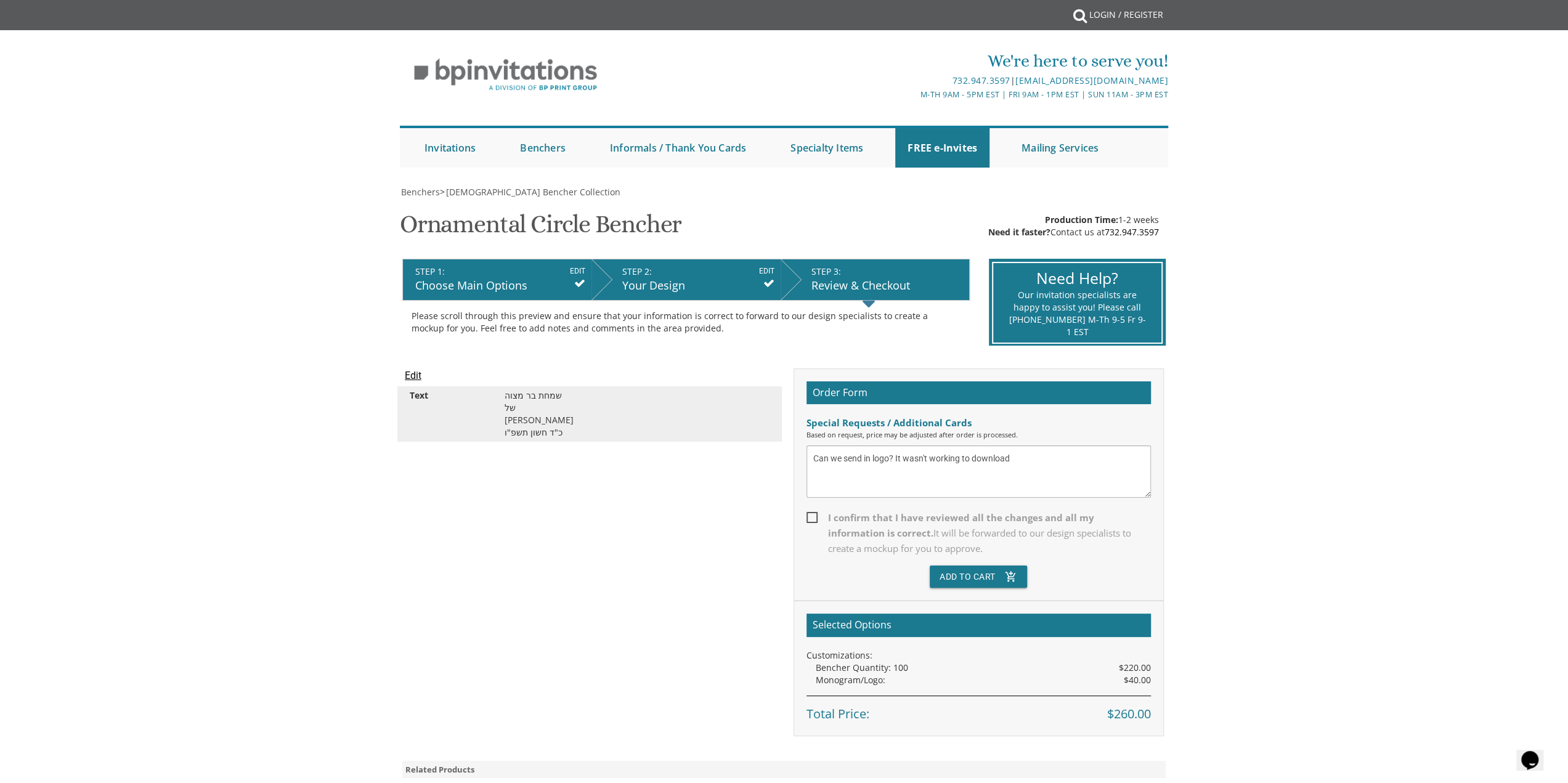
type textarea "Can we send in logo? It wasn't working to download"
click at [997, 521] on span "I confirm that I have reviewed all the changes and all my information is correc…" at bounding box center [979, 533] width 344 height 46
click at [815, 521] on input "I confirm that I have reviewed all the changes and all my information is correc…" at bounding box center [810, 516] width 8 height 8
checkbox input "true"
click at [997, 583] on button "Add To Cart add_shopping_cart" at bounding box center [978, 577] width 98 height 22
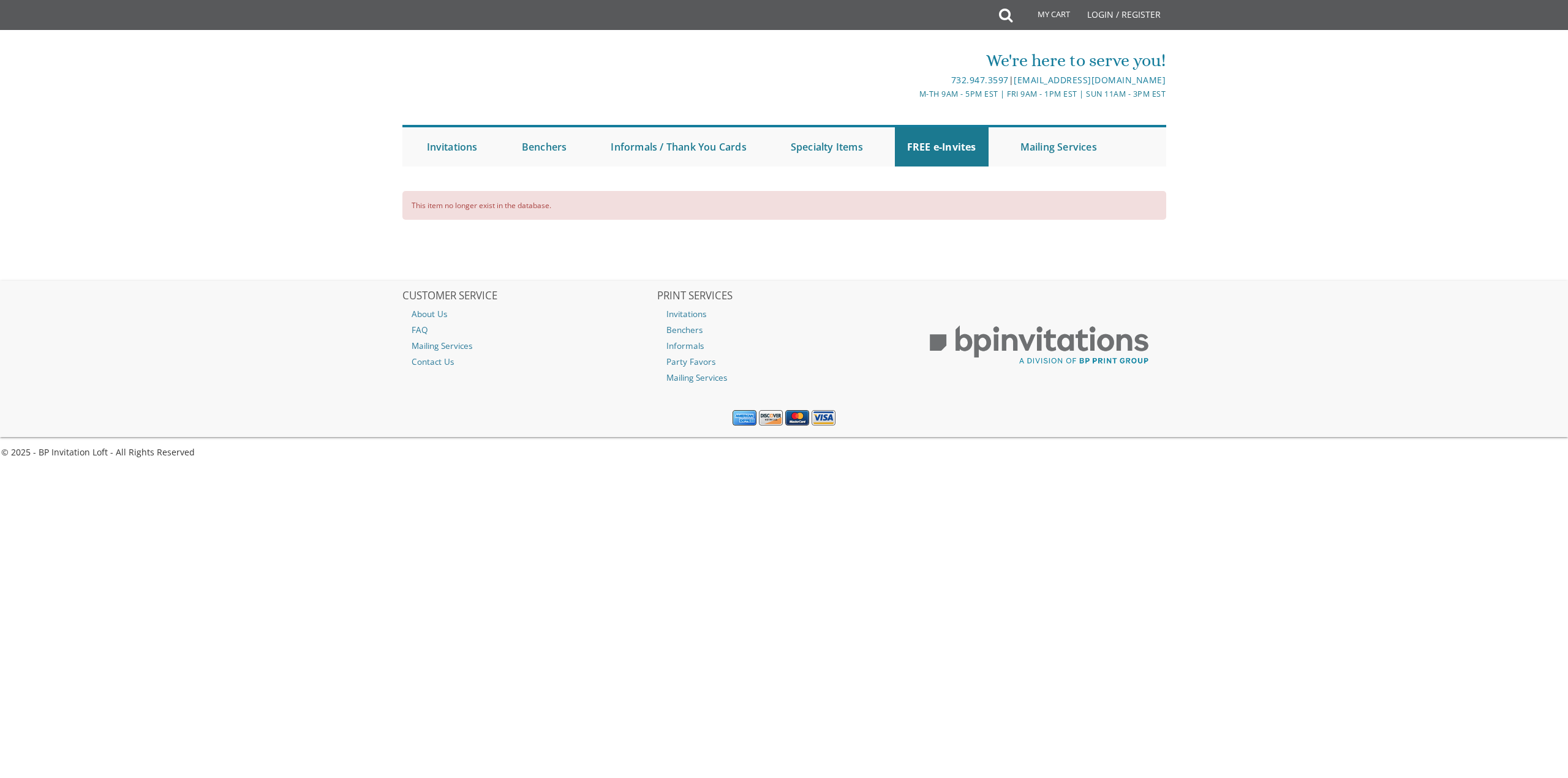
click at [497, 211] on div "This item no longer exist in the database." at bounding box center [784, 206] width 764 height 29
drag, startPoint x: 497, startPoint y: 211, endPoint x: 416, endPoint y: 217, distance: 81.2
click at [416, 217] on div "This item no longer exist in the database." at bounding box center [784, 206] width 764 height 29
